Goal: Obtain resource: Download file/media

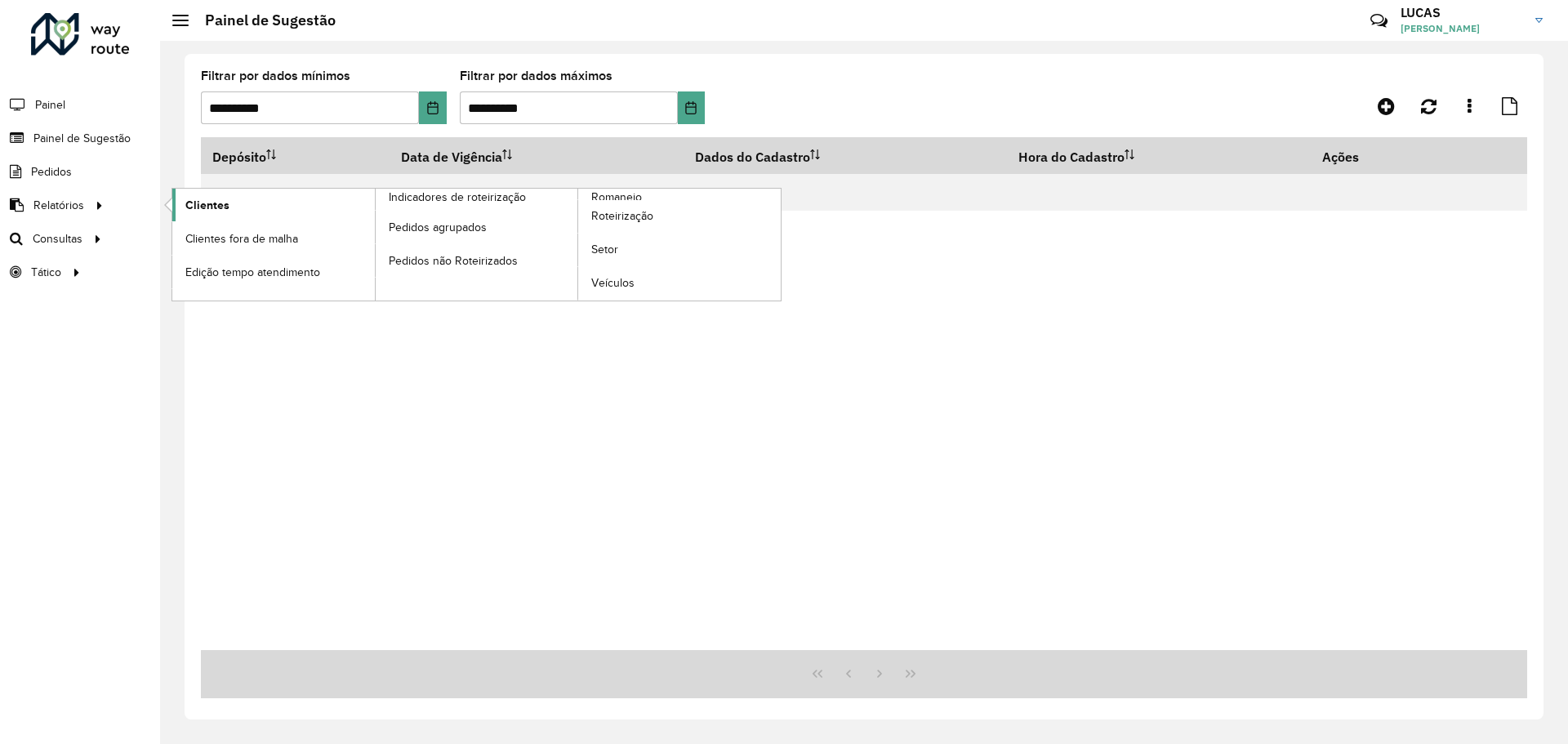
click at [196, 208] on font "Clientes" at bounding box center [207, 205] width 44 height 13
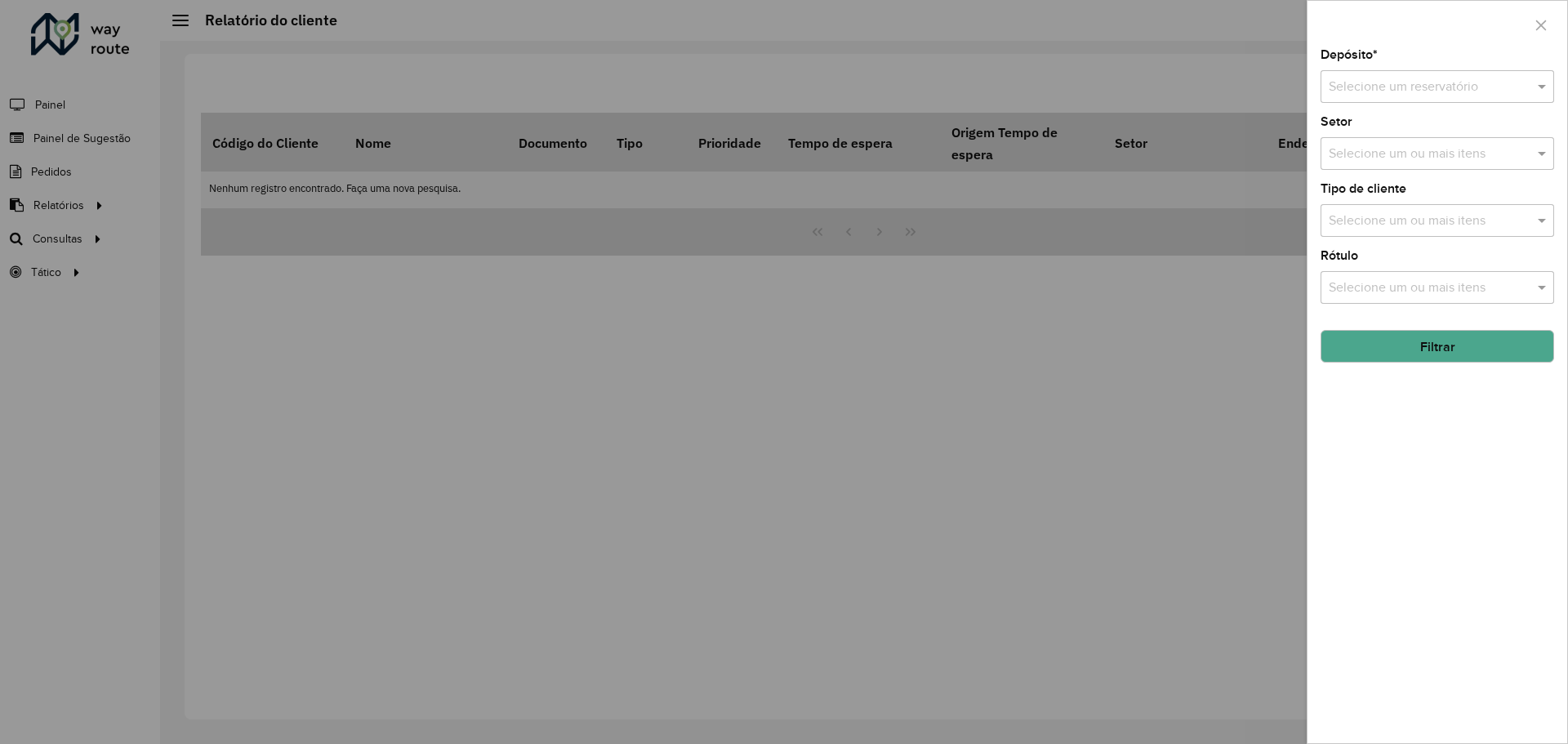
click at [1395, 91] on input "text" at bounding box center [1420, 87] width 185 height 19
click at [1368, 165] on font "CDD Londrina" at bounding box center [1369, 161] width 81 height 13
click at [1356, 159] on input "text" at bounding box center [1429, 154] width 209 height 19
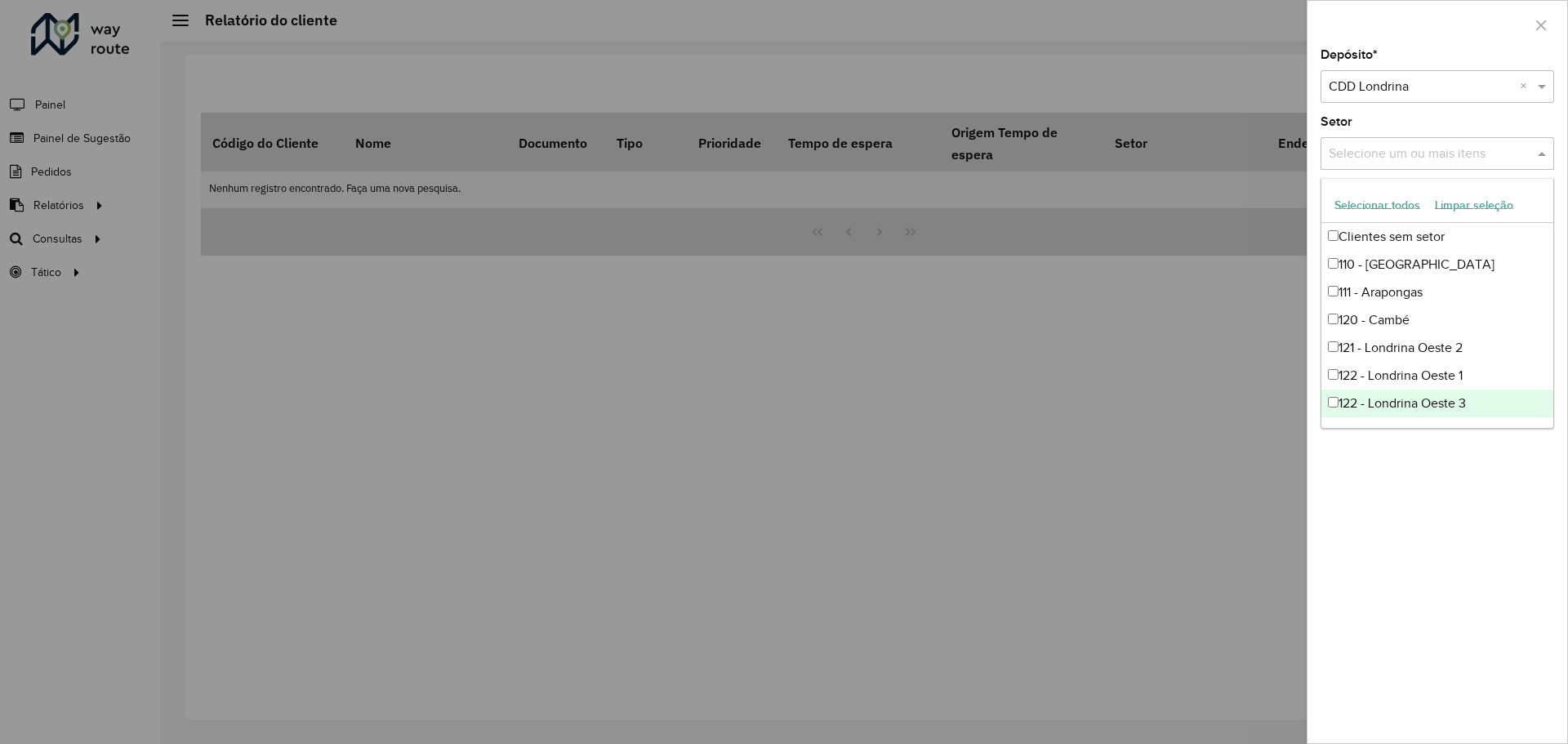
click at [1427, 591] on div "Depósito * Selecione um reservatório × CDD Londrina × Setor Selecione um ou mai…" at bounding box center [1437, 396] width 260 height 694
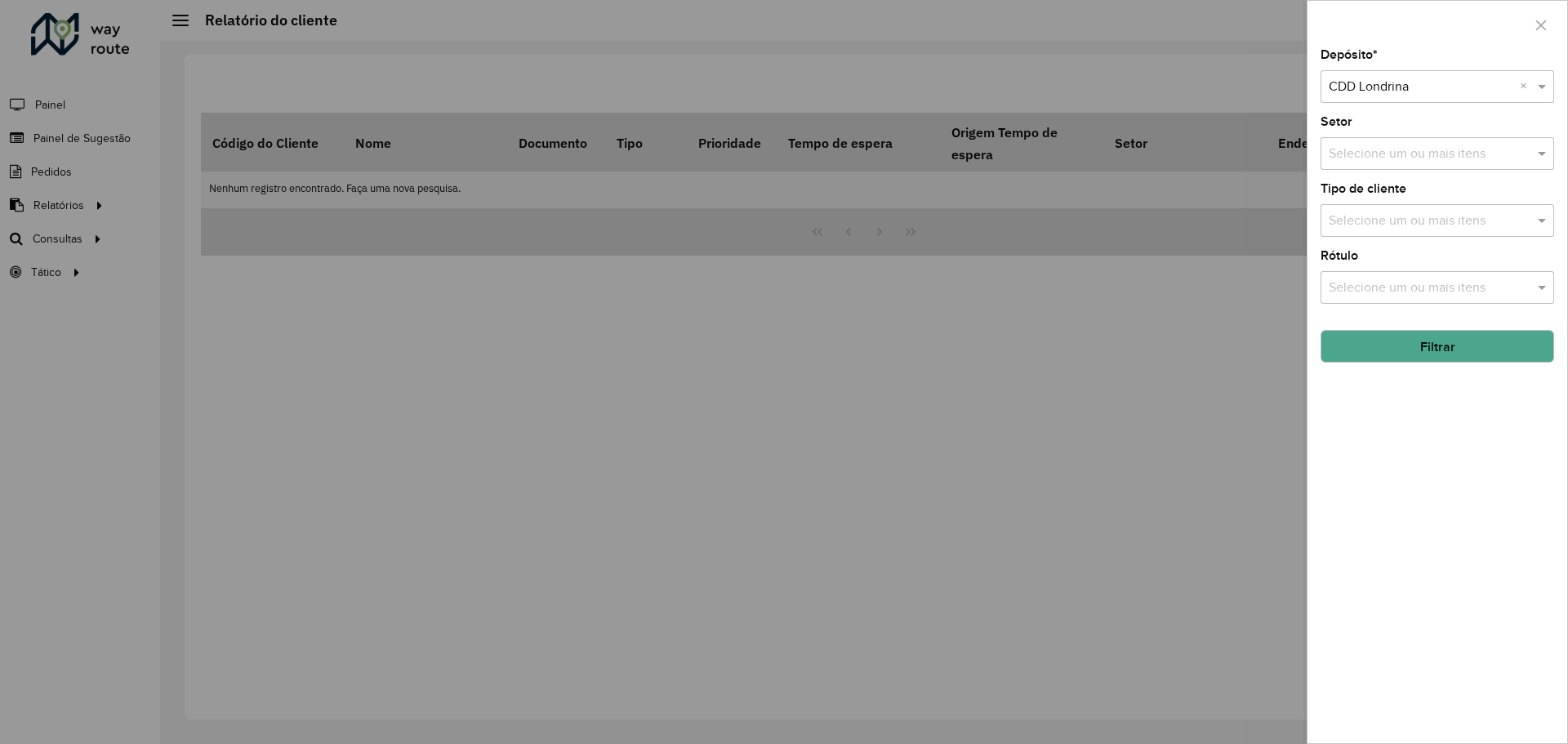
click at [1352, 328] on hb-field-button "Filtrar" at bounding box center [1438, 340] width 234 height 46
click at [1345, 332] on button "Filtrar" at bounding box center [1438, 346] width 234 height 33
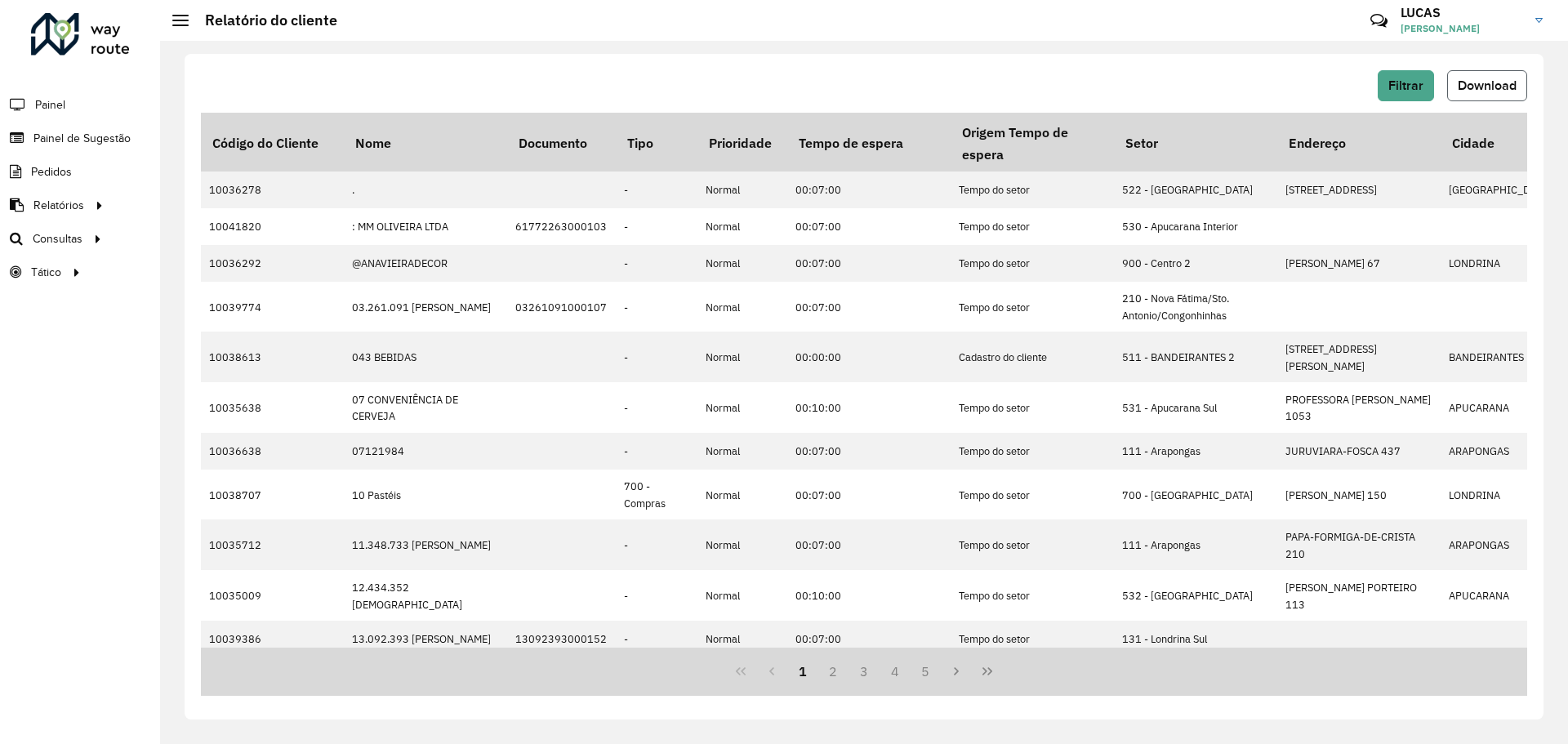
click at [1467, 91] on font "Download" at bounding box center [1487, 85] width 58 height 13
click at [1486, 97] on button "Download" at bounding box center [1487, 85] width 81 height 31
